Goal: Task Accomplishment & Management: Complete application form

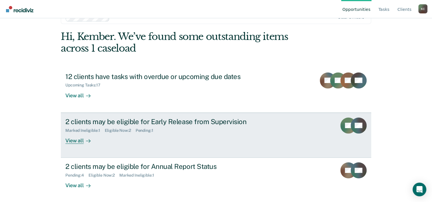
scroll to position [17, 0]
click at [119, 129] on div "Eligible Now : 2" at bounding box center [120, 130] width 31 height 5
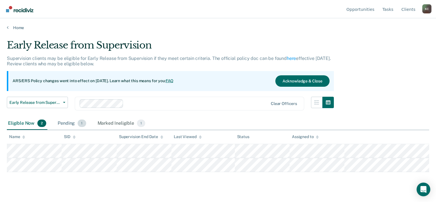
click at [76, 123] on div "Pending 1" at bounding box center [72, 123] width 31 height 13
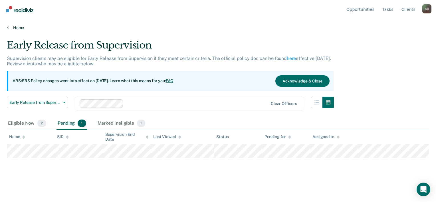
click at [17, 27] on link "Home" at bounding box center [218, 27] width 423 height 5
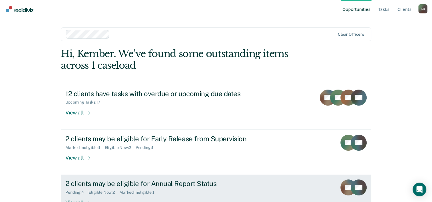
click at [232, 185] on div "2 clients may be eligible for Annual Report Status" at bounding box center [165, 184] width 201 height 8
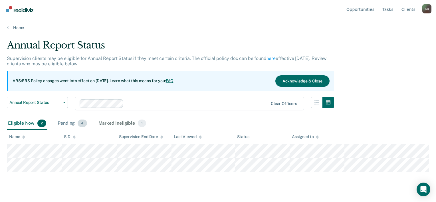
click at [72, 121] on div "Pending 4" at bounding box center [72, 123] width 31 height 13
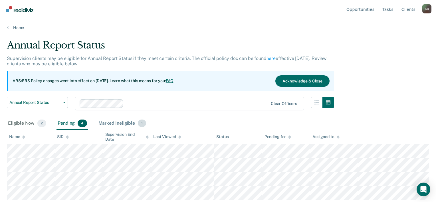
click at [129, 121] on div "Marked Ineligible 1" at bounding box center [122, 123] width 50 height 13
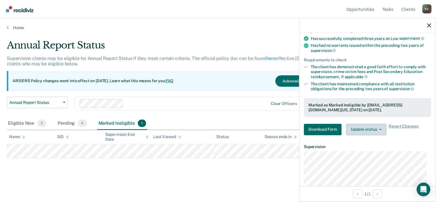
scroll to position [57, 0]
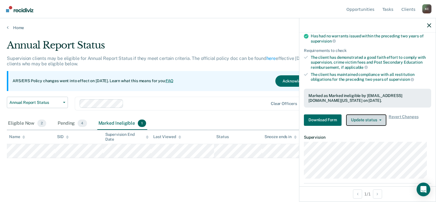
click at [383, 116] on button "Update status" at bounding box center [366, 120] width 40 height 11
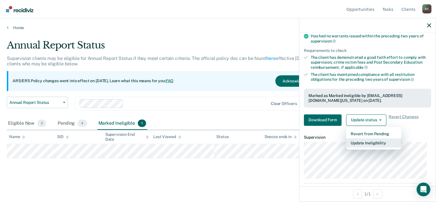
click at [392, 140] on button "Update Ineligibility" at bounding box center [373, 143] width 55 height 9
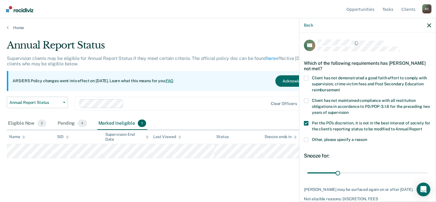
scroll to position [33, 0]
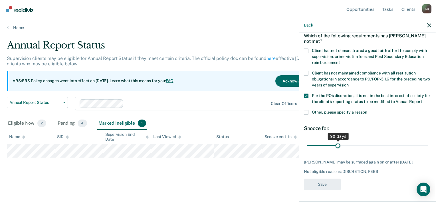
drag, startPoint x: 337, startPoint y: 145, endPoint x: 337, endPoint y: 148, distance: 2.9
click at [337, 148] on input "range" at bounding box center [368, 146] width 121 height 10
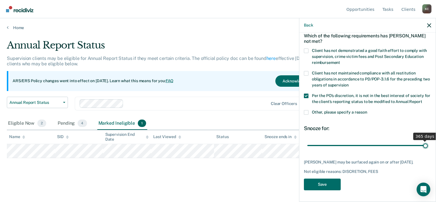
drag, startPoint x: 338, startPoint y: 145, endPoint x: 424, endPoint y: 146, distance: 85.4
click at [424, 146] on input "range" at bounding box center [368, 146] width 121 height 10
click at [306, 71] on span at bounding box center [306, 73] width 5 height 5
click at [349, 83] on input "Client has not maintained compliance with all restitution obligations in accord…" at bounding box center [349, 83] width 0 height 0
click at [308, 49] on span at bounding box center [306, 51] width 5 height 5
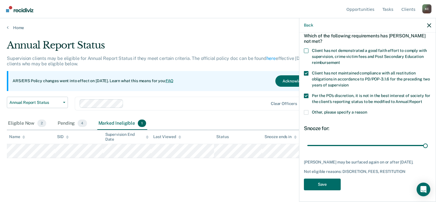
click at [340, 61] on input "Client has not demonstrated a good faith effort to comply with supervision, cri…" at bounding box center [340, 61] width 0 height 0
drag, startPoint x: 309, startPoint y: 45, endPoint x: 310, endPoint y: 59, distance: 13.7
click at [309, 49] on label "Client has not demonstrated a good faith effort to comply with supervision, cri…" at bounding box center [367, 58] width 127 height 18
click at [340, 61] on input "Client has not demonstrated a good faith effort to comply with supervision, cri…" at bounding box center [340, 61] width 0 height 0
click at [308, 71] on span at bounding box center [306, 73] width 5 height 5
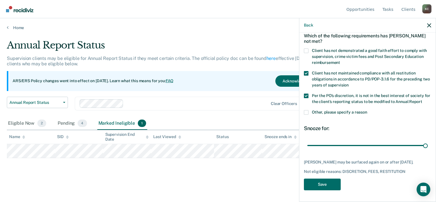
click at [349, 83] on input "Client has not maintained compliance with all restitution obligations in accord…" at bounding box center [349, 83] width 0 height 0
drag, startPoint x: 422, startPoint y: 146, endPoint x: 340, endPoint y: 146, distance: 81.4
type input "100"
click at [340, 146] on input "range" at bounding box center [368, 146] width 121 height 10
click at [253, 178] on main "Annual Report Status Supervision clients may be eligible for Annual Report Stat…" at bounding box center [218, 115] width 436 height 170
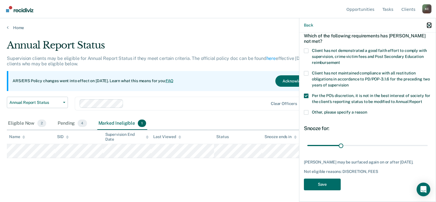
click at [430, 24] on icon "button" at bounding box center [430, 25] width 4 height 4
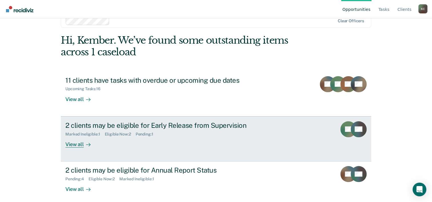
scroll to position [17, 0]
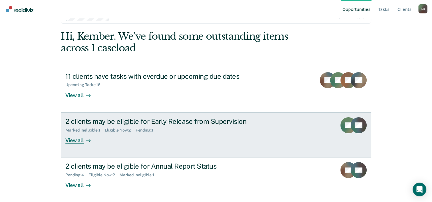
click at [177, 142] on div "2 clients may be eligible for Early Release from Supervision Marked Ineligible …" at bounding box center [172, 130] width 214 height 26
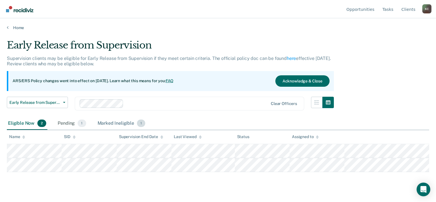
click at [127, 123] on div "Marked Ineligible 1" at bounding box center [122, 123] width 50 height 13
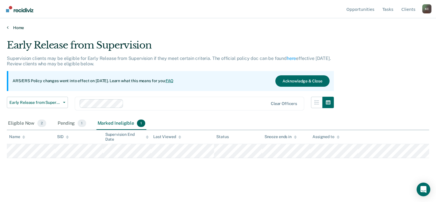
click at [13, 28] on link "Home" at bounding box center [218, 27] width 423 height 5
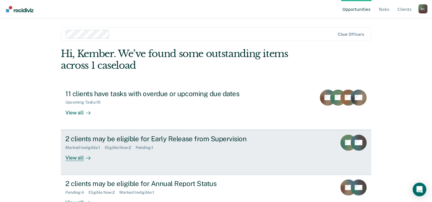
click at [143, 161] on link "2 clients may be eligible for Early Release from Supervision Marked Ineligible …" at bounding box center [216, 152] width 310 height 45
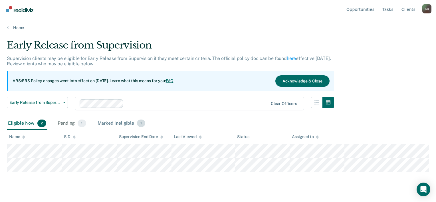
click at [122, 122] on div "Marked Ineligible 1" at bounding box center [122, 123] width 50 height 13
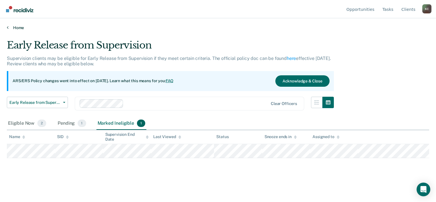
click at [15, 29] on link "Home" at bounding box center [218, 27] width 423 height 5
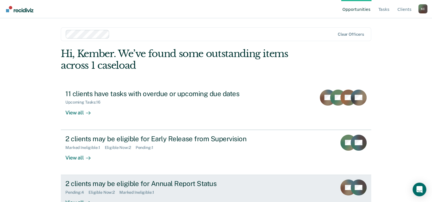
click at [214, 191] on div "Pending : 4 Eligible Now : 2 Marked Ineligible : 1" at bounding box center [165, 191] width 201 height 7
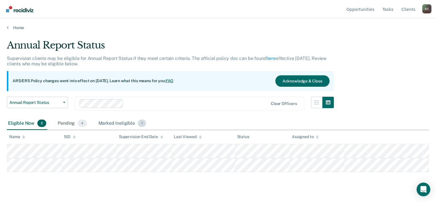
click at [125, 123] on div "Marked Ineligible 1" at bounding box center [122, 123] width 50 height 13
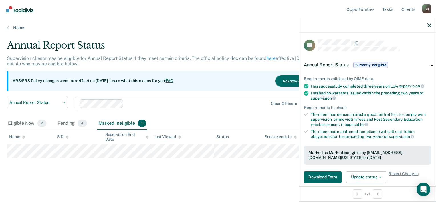
scroll to position [86, 0]
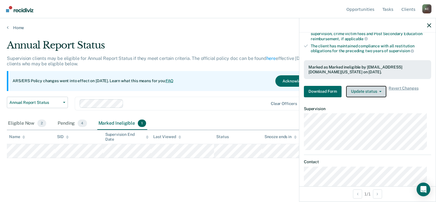
click at [379, 91] on button "Update status" at bounding box center [366, 91] width 40 height 11
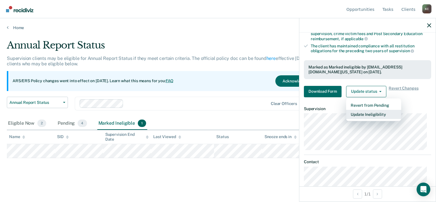
click at [383, 114] on button "Update Ineligibility" at bounding box center [373, 114] width 55 height 9
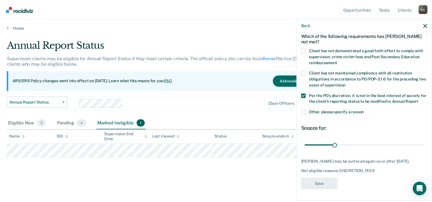
scroll to position [33, 0]
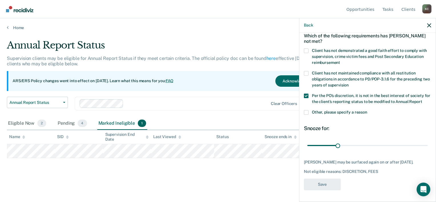
click at [271, 176] on div "Annual Report Status Supervision clients may be eligible for Annual Report Stat…" at bounding box center [218, 108] width 423 height 138
click at [219, 175] on div "Annual Report Status Supervision clients may be eligible for Annual Report Stat…" at bounding box center [218, 108] width 423 height 138
click at [13, 27] on link "Home" at bounding box center [218, 27] width 423 height 5
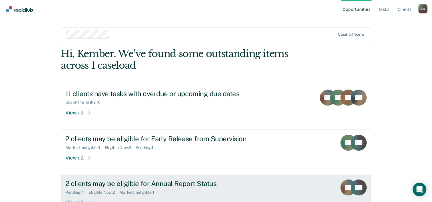
click at [135, 186] on div "2 clients may be eligible for Annual Report Status" at bounding box center [165, 184] width 201 height 8
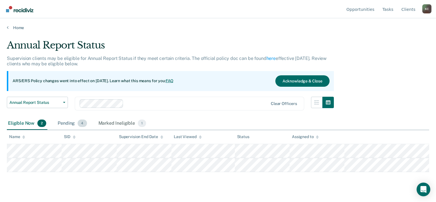
click at [63, 124] on div "Pending 4" at bounding box center [72, 123] width 31 height 13
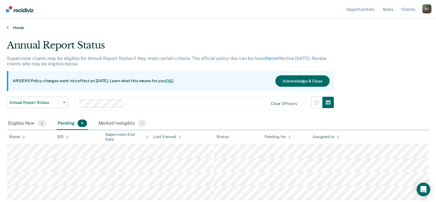
click at [12, 28] on link "Home" at bounding box center [218, 27] width 423 height 5
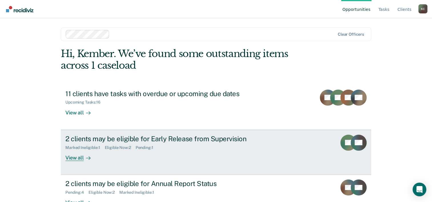
click at [184, 154] on div "2 clients may be eligible for Early Release from Supervision Marked Ineligible …" at bounding box center [172, 148] width 214 height 26
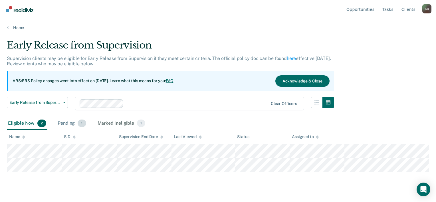
click at [76, 122] on div "Pending 1" at bounding box center [72, 123] width 31 height 13
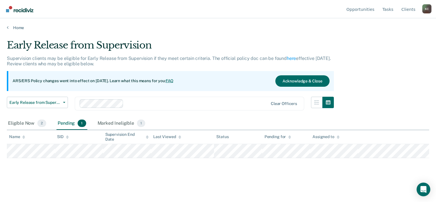
click at [20, 30] on main "Early Release from Supervision Supervision clients may be eligible for Early Re…" at bounding box center [218, 115] width 436 height 170
click at [20, 29] on link "Home" at bounding box center [218, 27] width 423 height 5
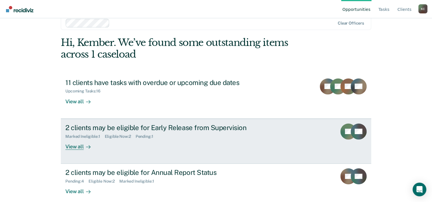
scroll to position [17, 0]
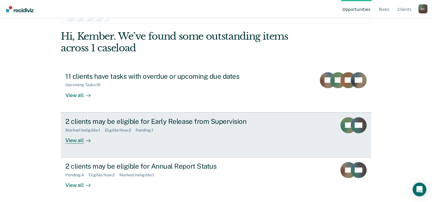
click at [172, 146] on link "2 clients may be eligible for Early Release from Supervision Marked Ineligible …" at bounding box center [216, 135] width 310 height 45
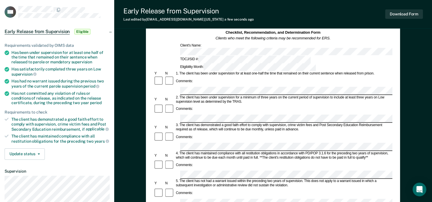
scroll to position [29, 0]
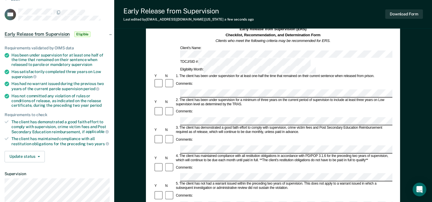
click at [231, 135] on div "Comments:" at bounding box center [273, 144] width 239 height 19
click at [409, 126] on div "Early Release from Supervision (ERS) Checklist, Recommendation, and Determinati…" at bounding box center [273, 201] width 318 height 388
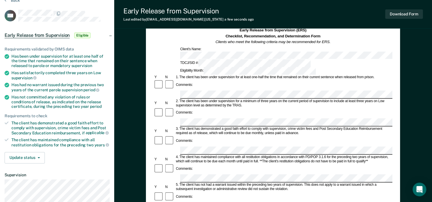
scroll to position [0, 0]
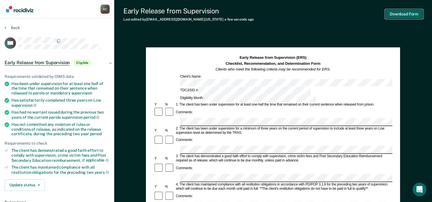
click at [407, 10] on button "Download Form" at bounding box center [404, 13] width 38 height 9
